Goal: Book appointment/travel/reservation

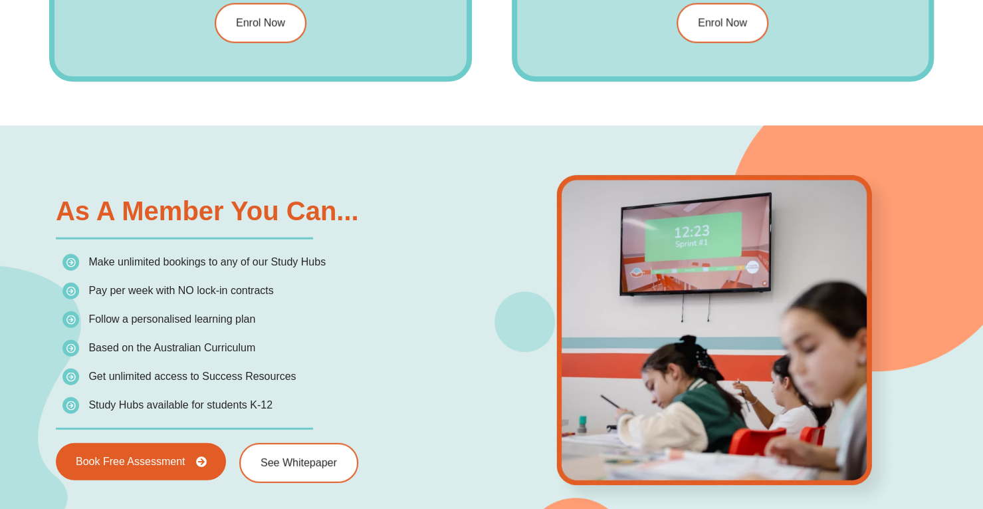
scroll to position [1802, 0]
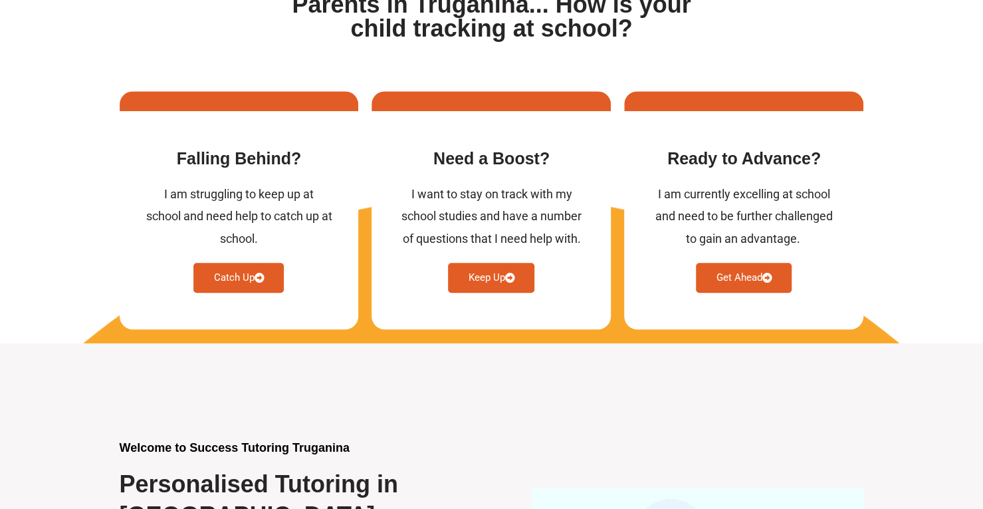
scroll to position [575, 0]
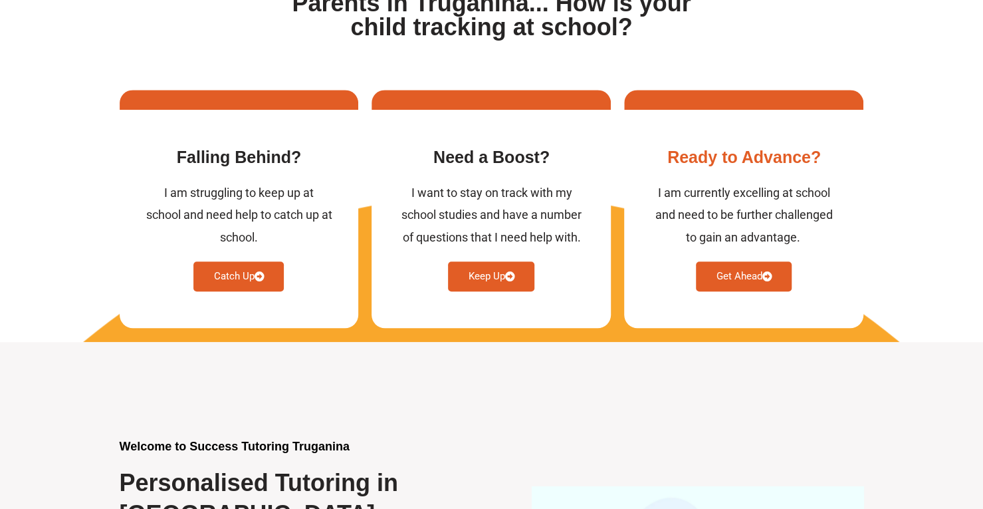
click at [741, 268] on link "Get Ahead" at bounding box center [744, 276] width 96 height 30
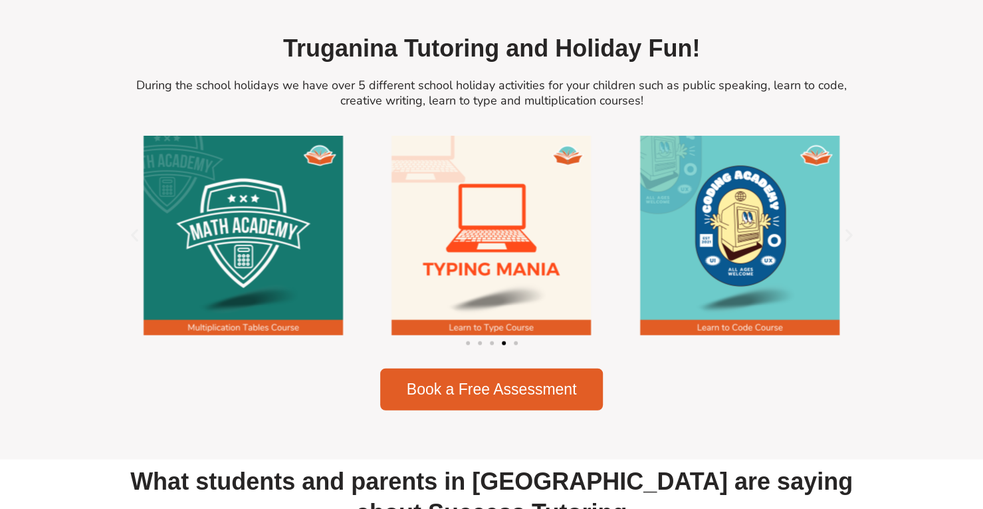
scroll to position [1765, 0]
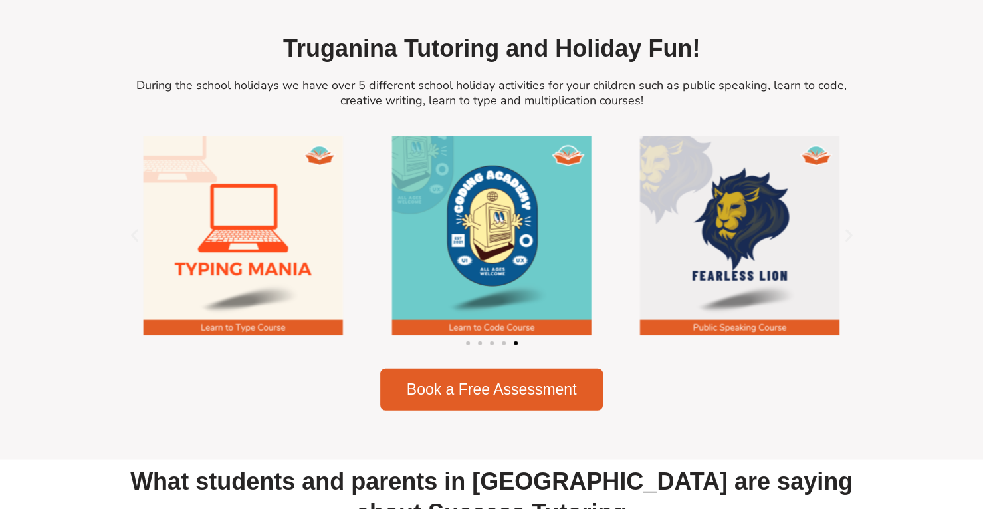
click at [469, 345] on span "Go to slide 1" at bounding box center [468, 343] width 4 height 4
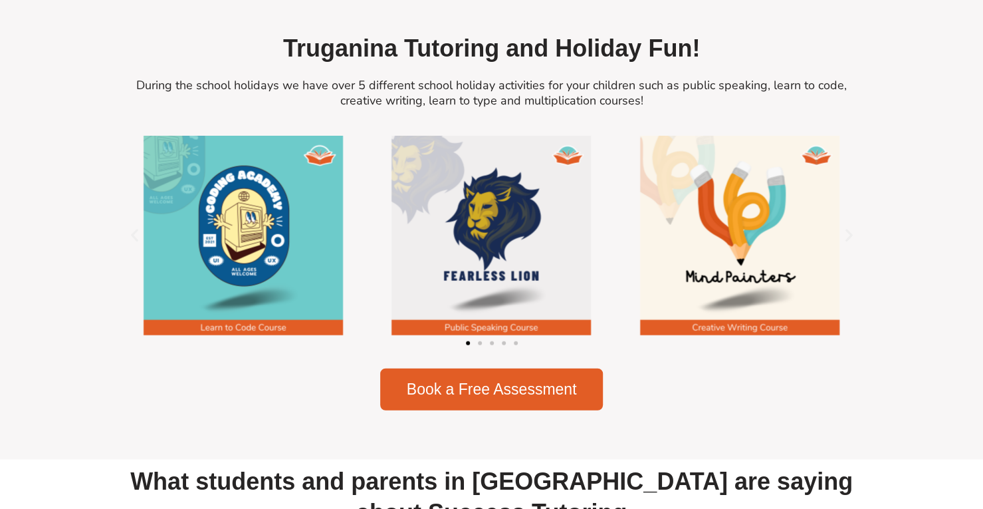
click at [477, 352] on div "Image Carousel" at bounding box center [492, 342] width 745 height 19
click at [481, 352] on div "Image Carousel" at bounding box center [492, 342] width 745 height 19
click at [504, 345] on span "Go to slide 4" at bounding box center [504, 343] width 4 height 4
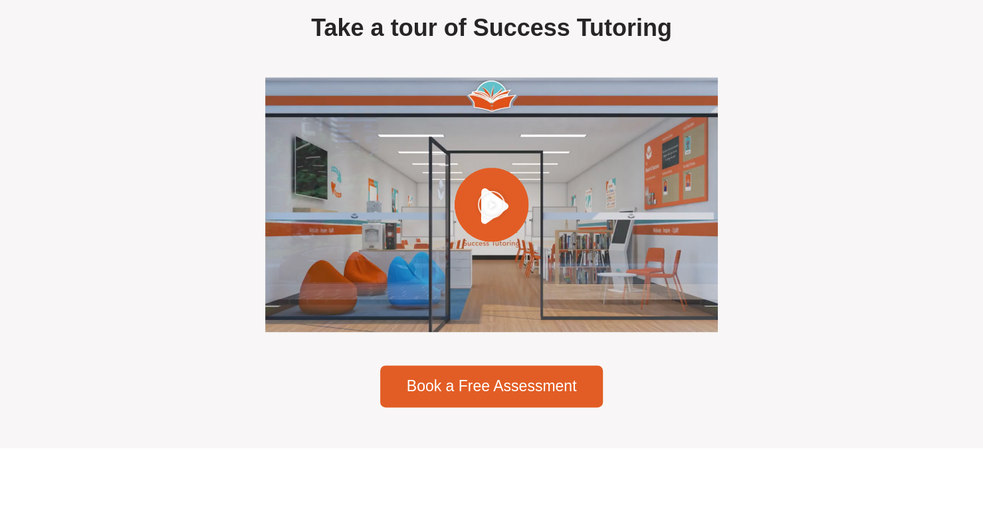
scroll to position [3798, 0]
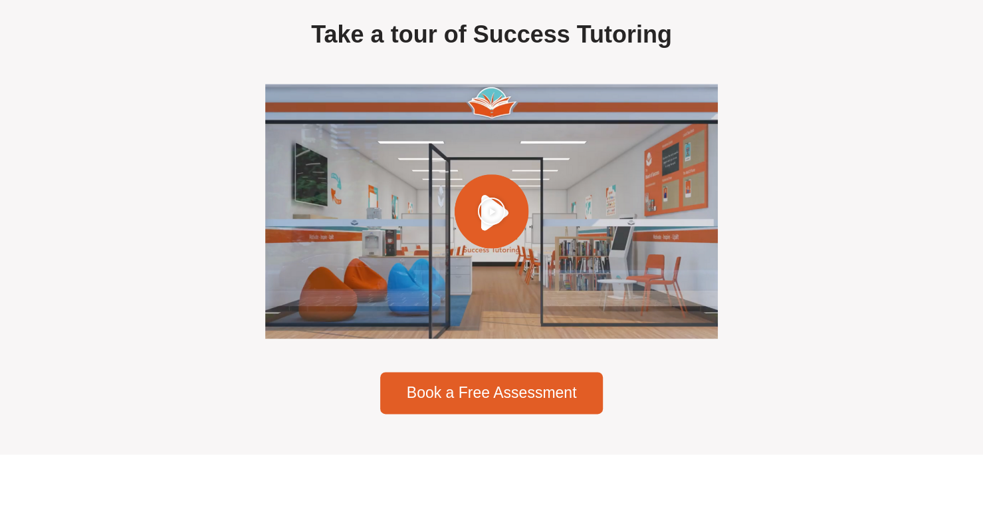
click at [509, 265] on div at bounding box center [491, 211] width 452 height 255
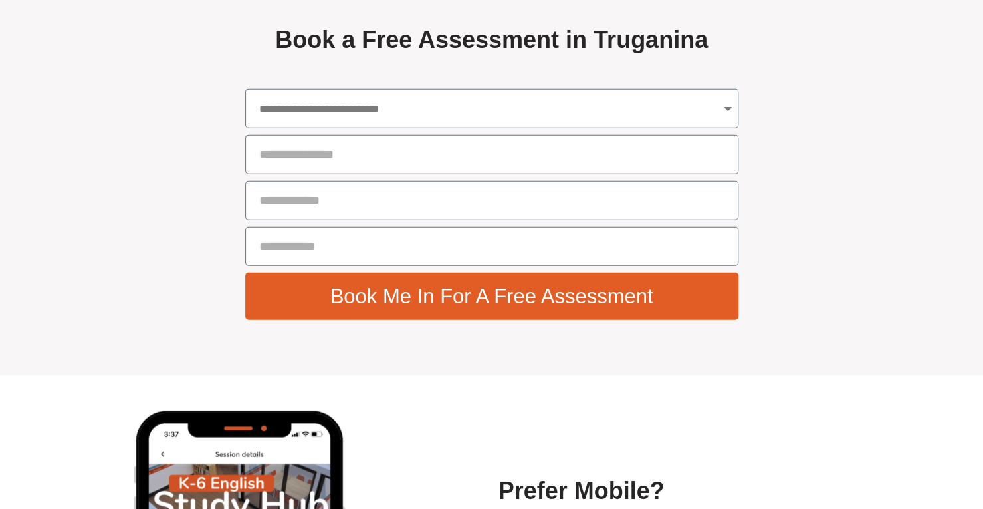
scroll to position [4757, 0]
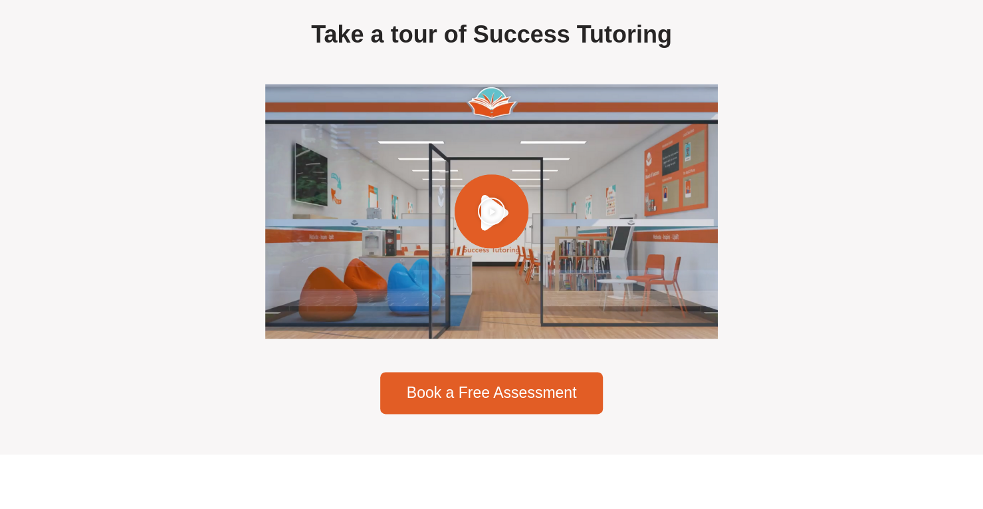
click at [499, 224] on icon "Play Video" at bounding box center [491, 210] width 29 height 29
click at [491, 224] on icon "Play Video" at bounding box center [491, 210] width 29 height 29
click at [490, 224] on icon "Play Video" at bounding box center [491, 210] width 29 height 29
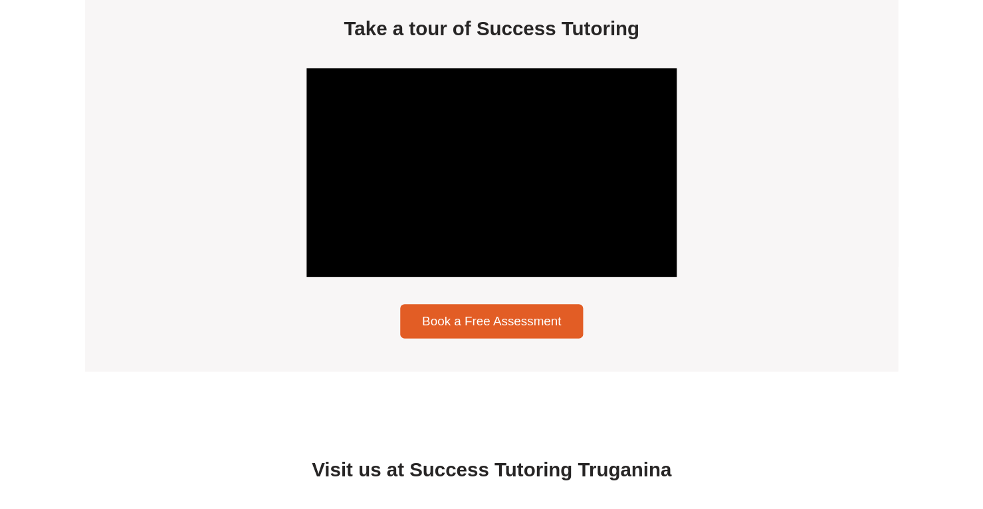
scroll to position [3798, 0]
